Goal: Task Accomplishment & Management: Use online tool/utility

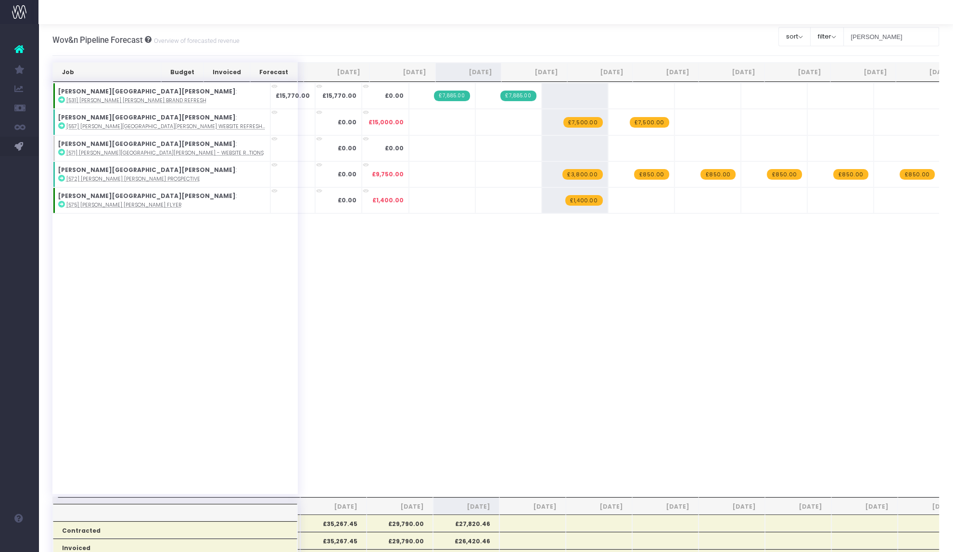
type input "[PERSON_NAME]"
click at [60, 177] on icon at bounding box center [61, 178] width 7 height 7
click at [0, 0] on span "+" at bounding box center [0, 0] width 0 height 0
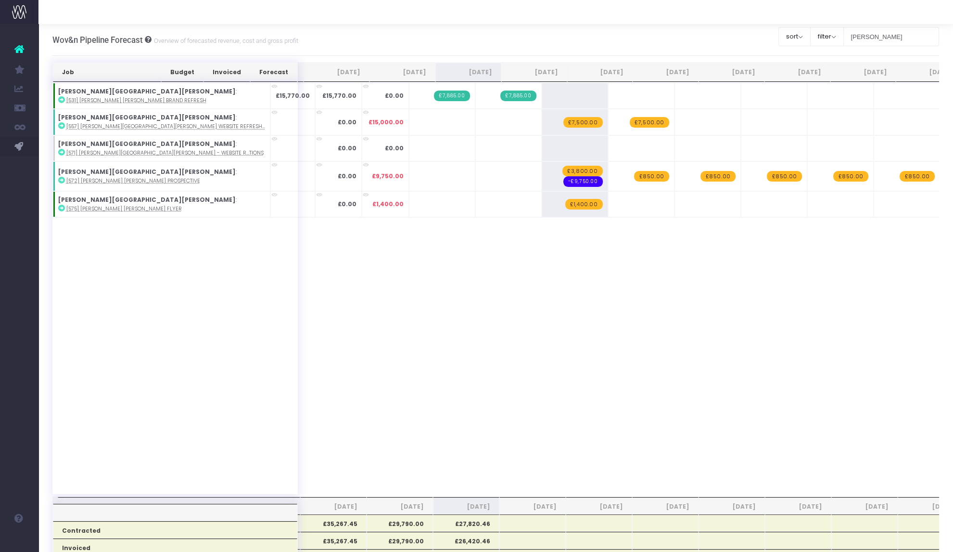
click at [564, 176] on span "-£9,750.00" at bounding box center [583, 181] width 39 height 11
click at [564, 181] on span "-£9,750.00" at bounding box center [583, 181] width 39 height 11
type input "4000"
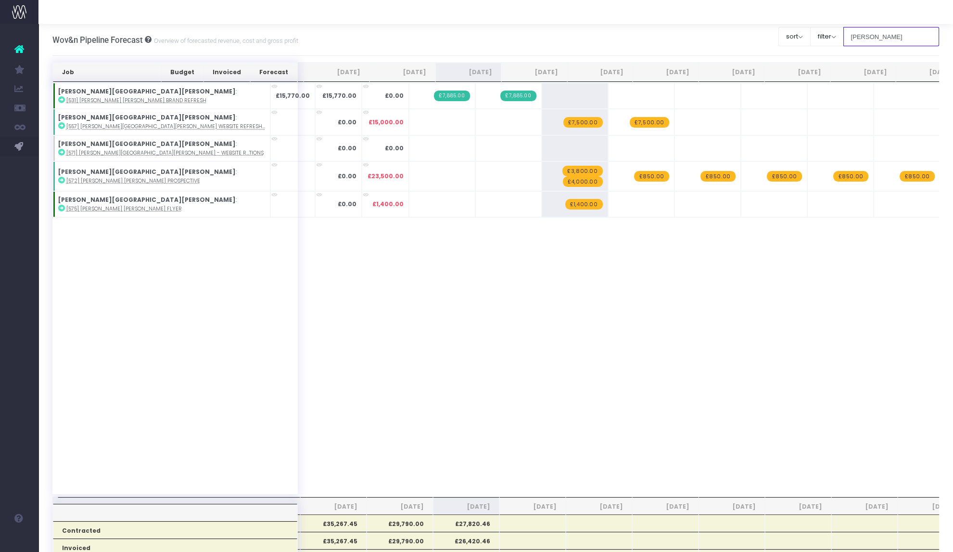
click at [866, 37] on input "[PERSON_NAME]" at bounding box center [892, 36] width 96 height 19
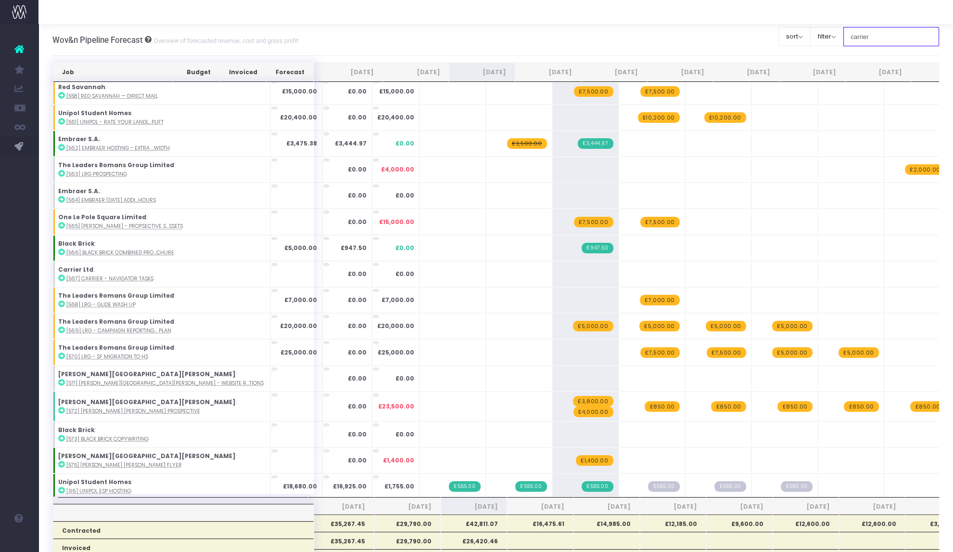
type input "carrier"
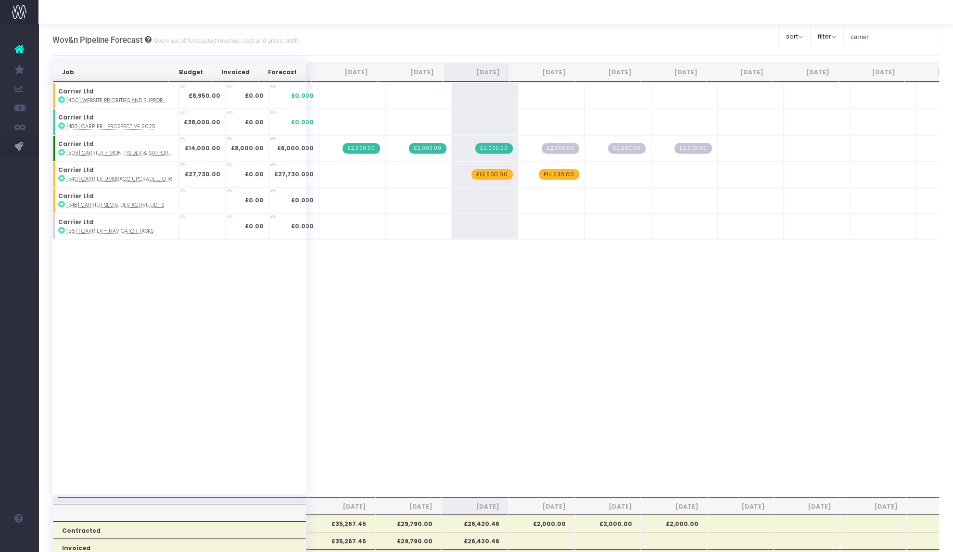
click at [479, 173] on span "£13,500.00" at bounding box center [492, 174] width 41 height 11
click at [0, 0] on span "+" at bounding box center [0, 0] width 0 height 0
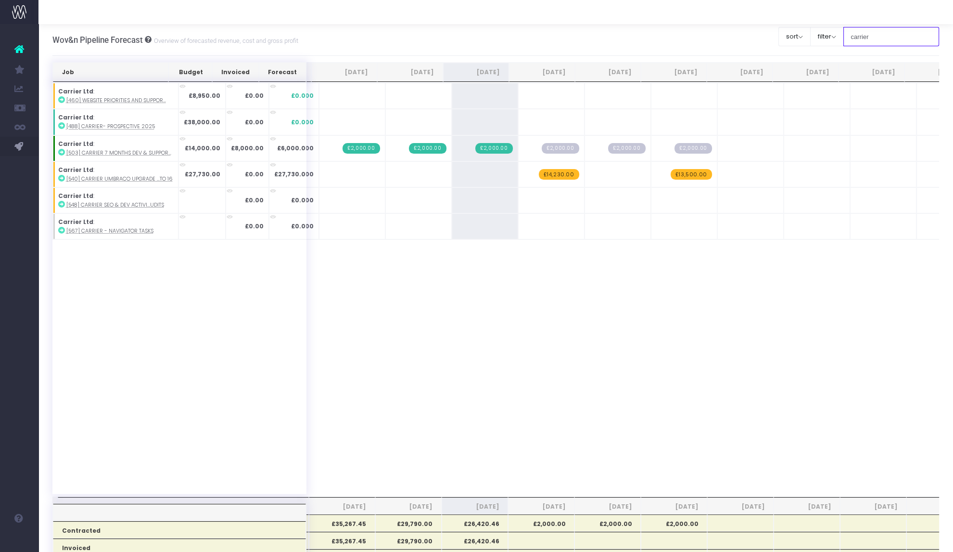
click at [865, 32] on input "carrier" at bounding box center [892, 36] width 96 height 19
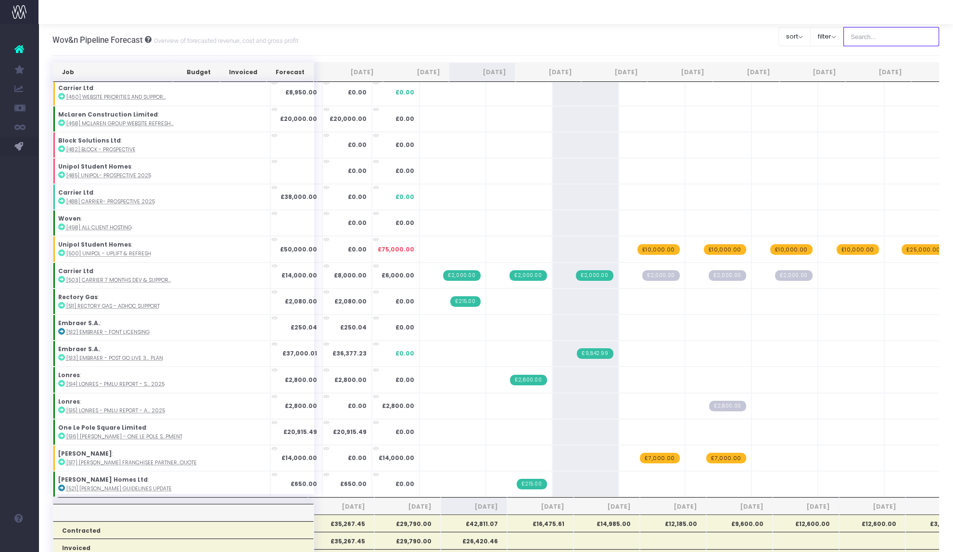
click at [878, 39] on input "text" at bounding box center [892, 36] width 96 height 19
type input "carrier"
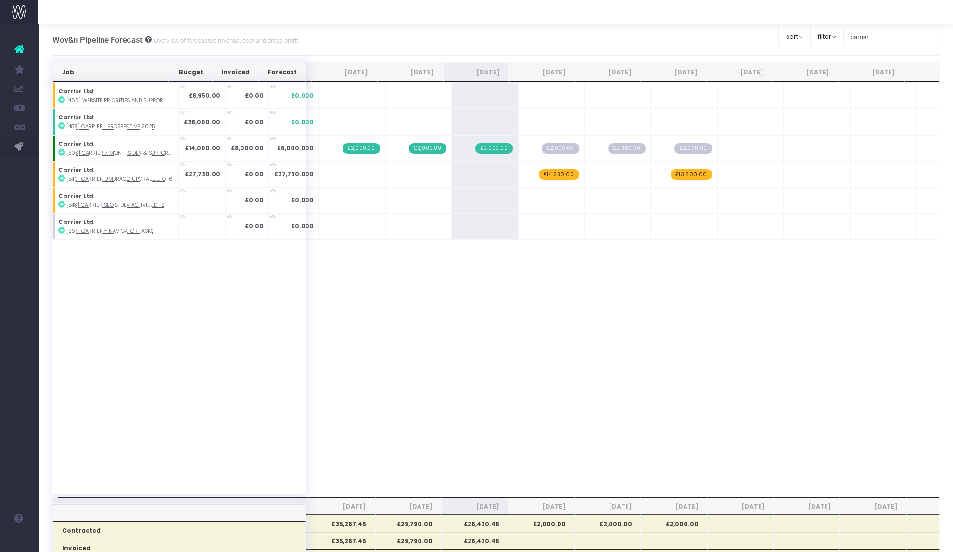
click at [60, 178] on icon at bounding box center [61, 178] width 7 height 7
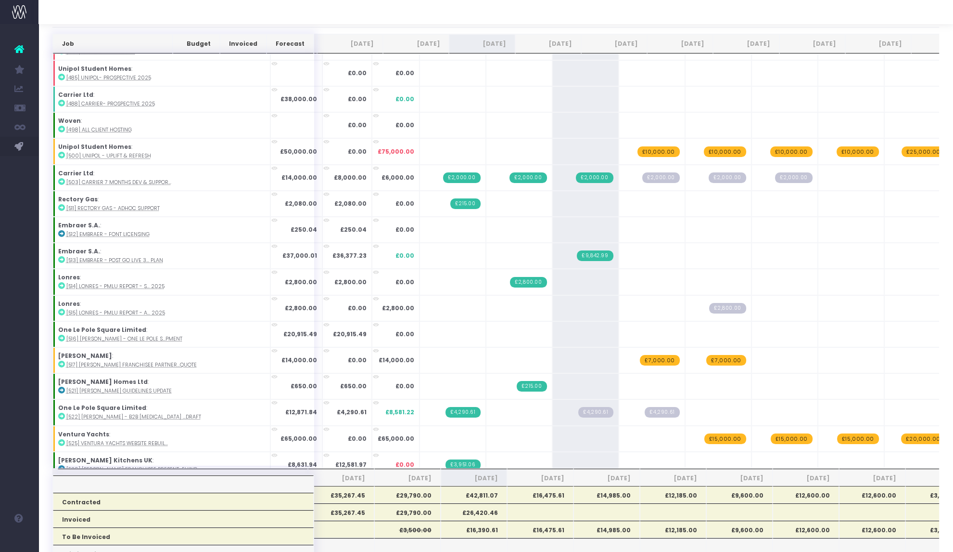
scroll to position [389, 0]
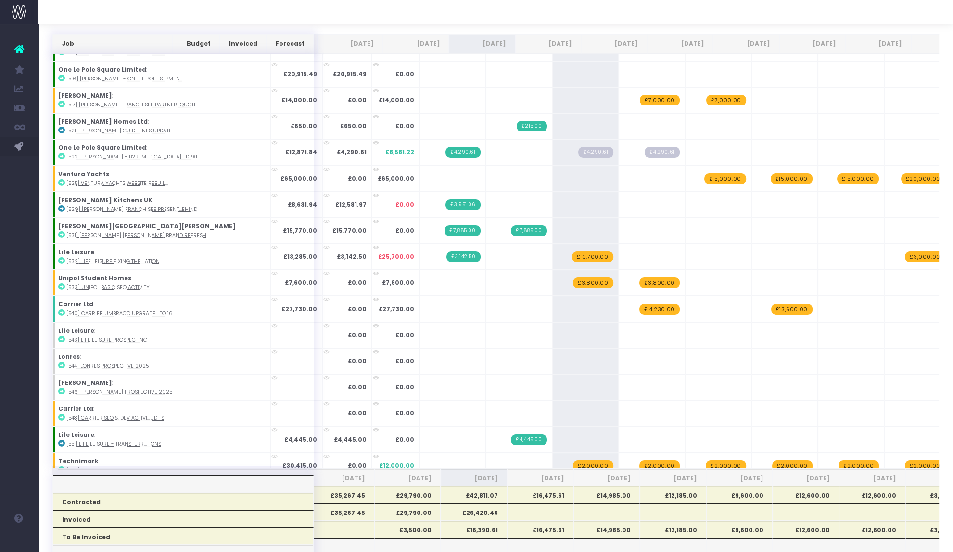
click at [771, 306] on span "£13,500.00" at bounding box center [791, 309] width 41 height 11
click at [0, 0] on span "+" at bounding box center [0, 0] width 0 height 0
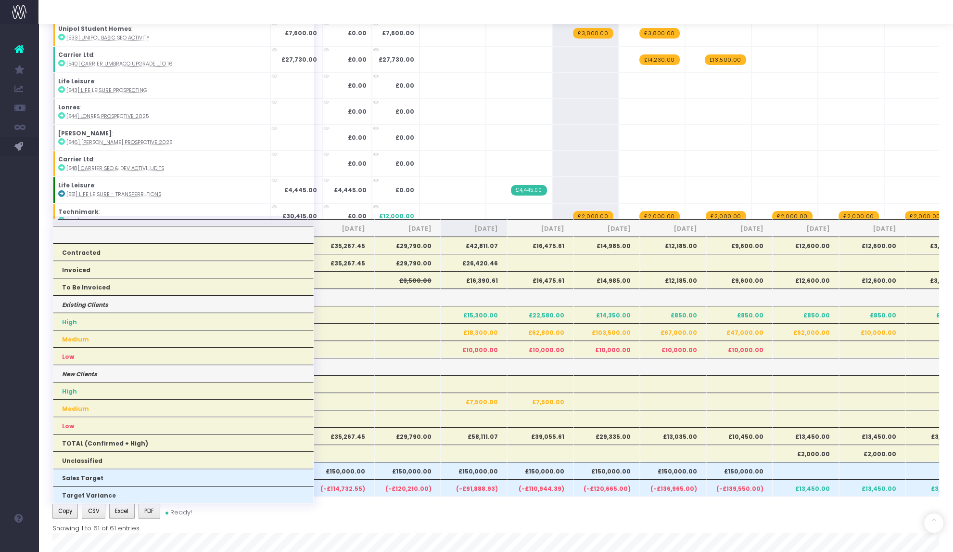
click at [408, 9] on div at bounding box center [496, 12] width 915 height 24
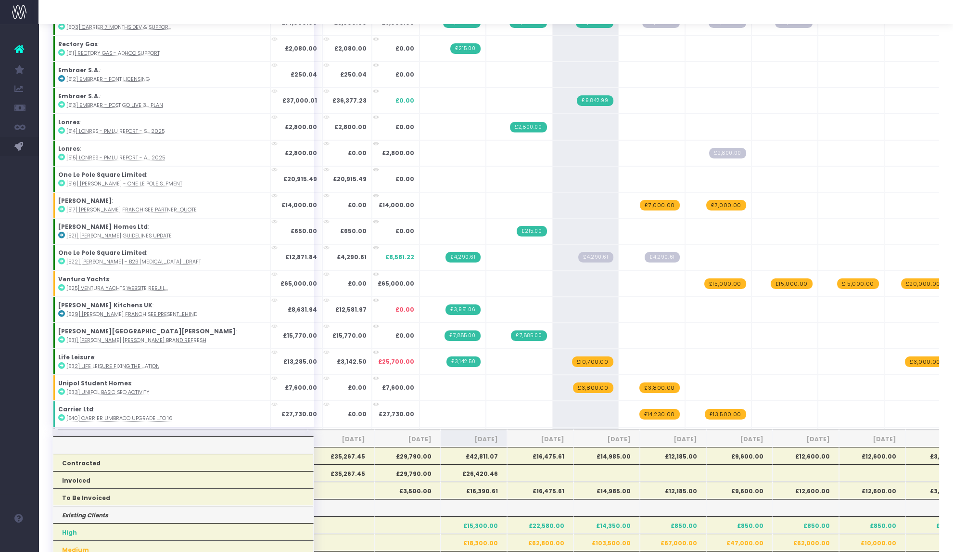
scroll to position [450, 0]
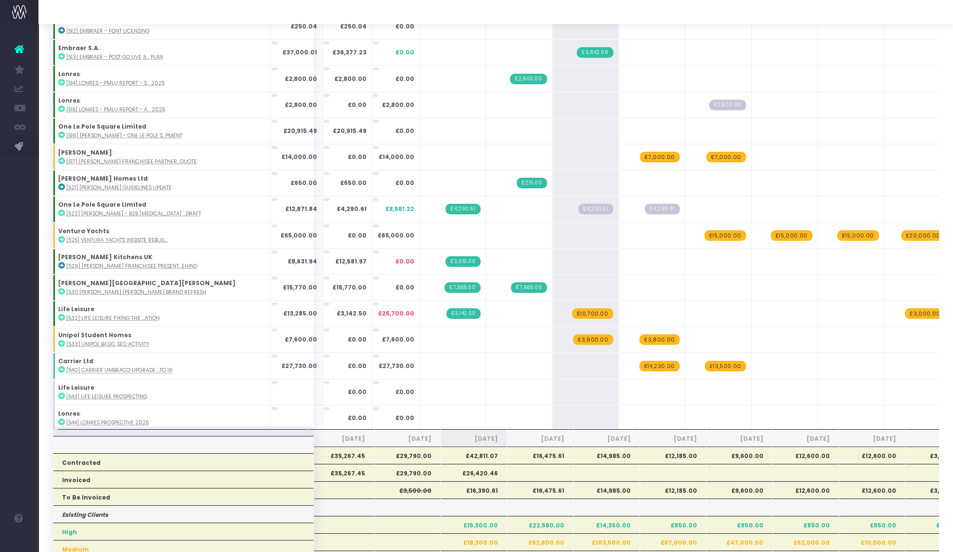
click at [640, 157] on span "£7,000.00" at bounding box center [659, 157] width 39 height 11
click at [0, 0] on span "+" at bounding box center [0, 0] width 0 height 0
